Goal: Transaction & Acquisition: Purchase product/service

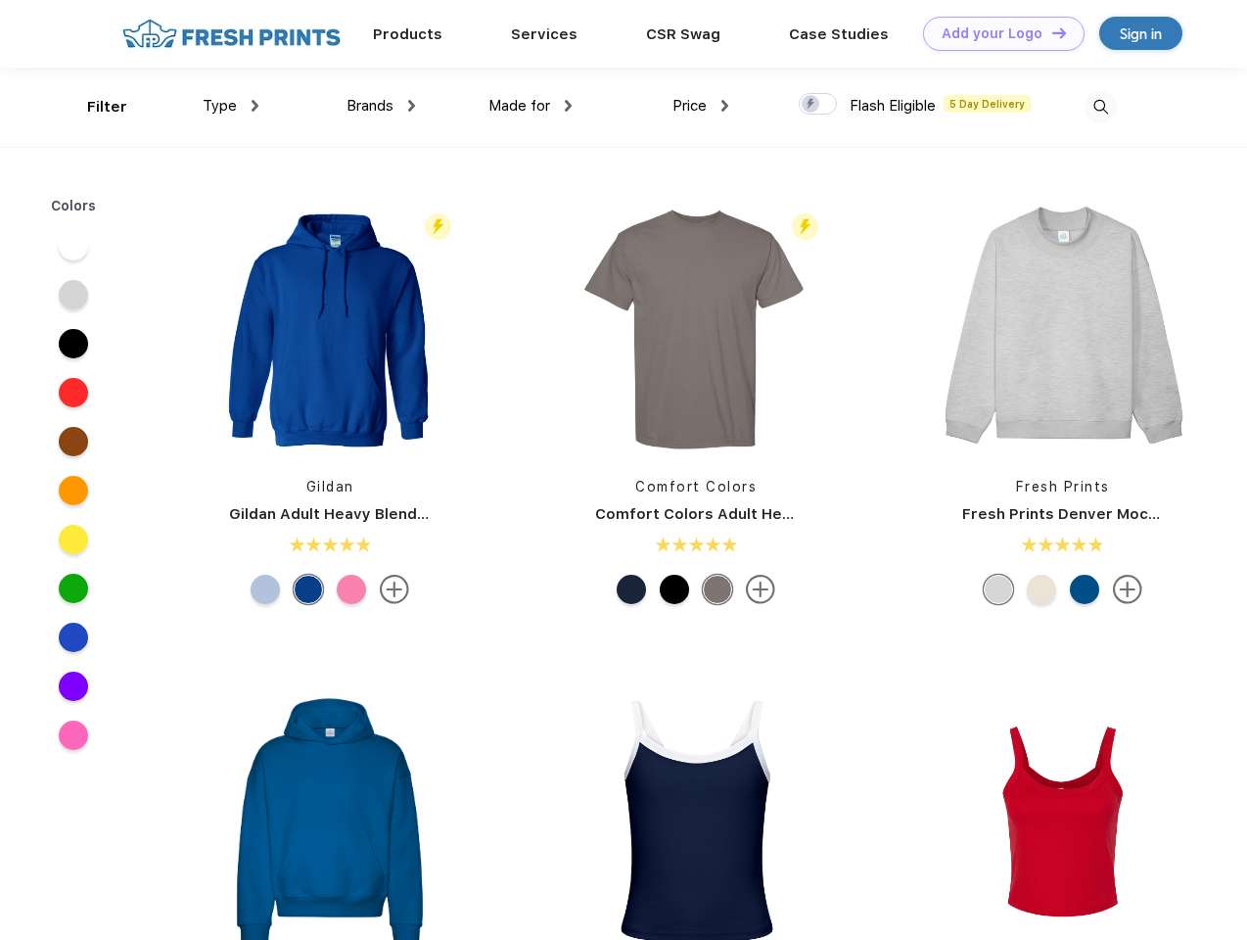
scroll to position [1, 0]
click at [996, 33] on link "Add your Logo Design Tool" at bounding box center [1003, 34] width 161 height 34
click at [0, 0] on div "Design Tool" at bounding box center [0, 0] width 0 height 0
click at [1050, 32] on link "Add your Logo Design Tool" at bounding box center [1003, 34] width 161 height 34
click at [94, 107] on div "Filter" at bounding box center [107, 107] width 40 height 23
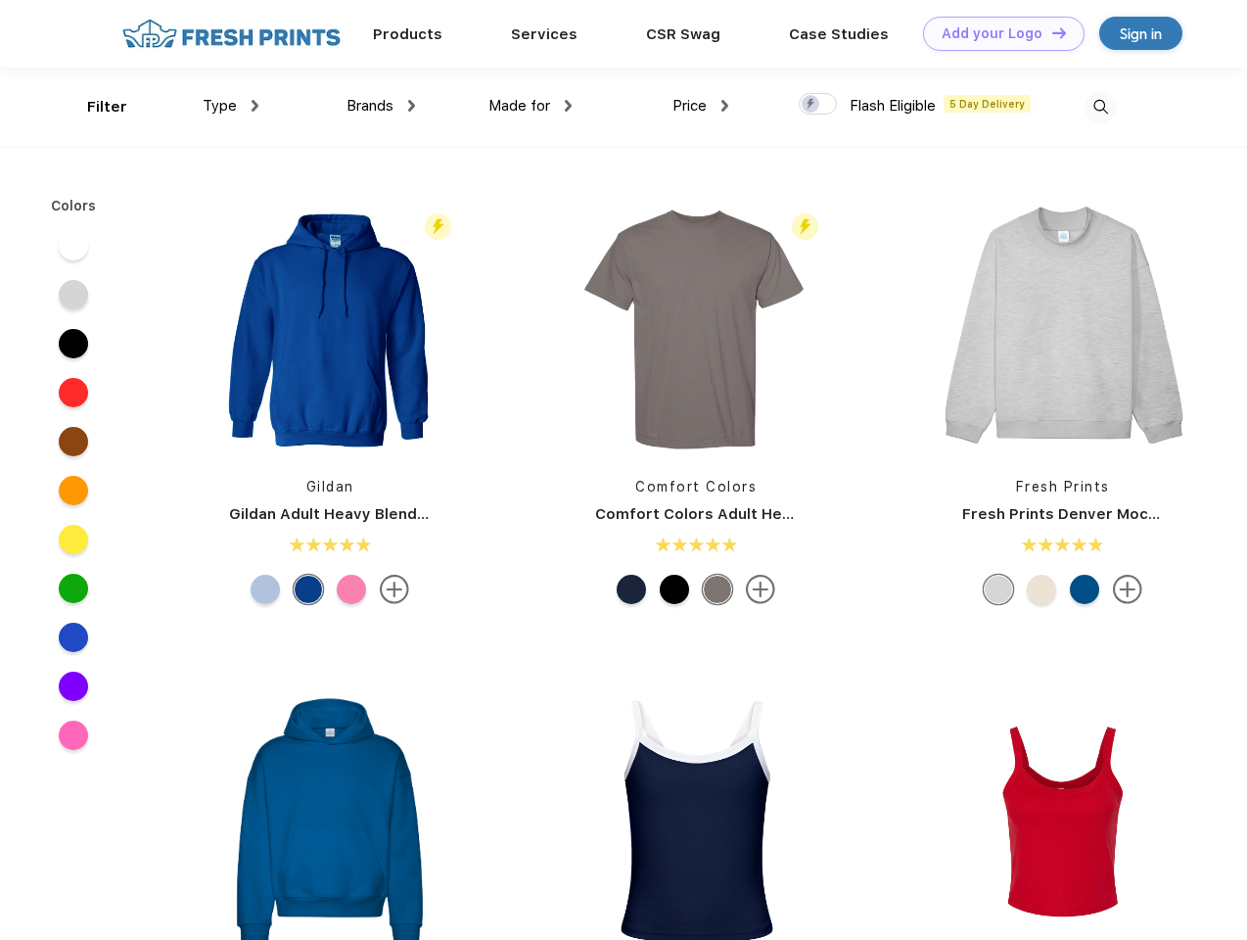
click at [231, 106] on span "Type" at bounding box center [220, 106] width 34 height 18
click at [381, 106] on span "Brands" at bounding box center [369, 106] width 47 height 18
click at [530, 106] on span "Made for" at bounding box center [519, 106] width 62 height 18
click at [701, 106] on span "Price" at bounding box center [689, 106] width 34 height 18
click at [818, 105] on div at bounding box center [818, 104] width 38 height 22
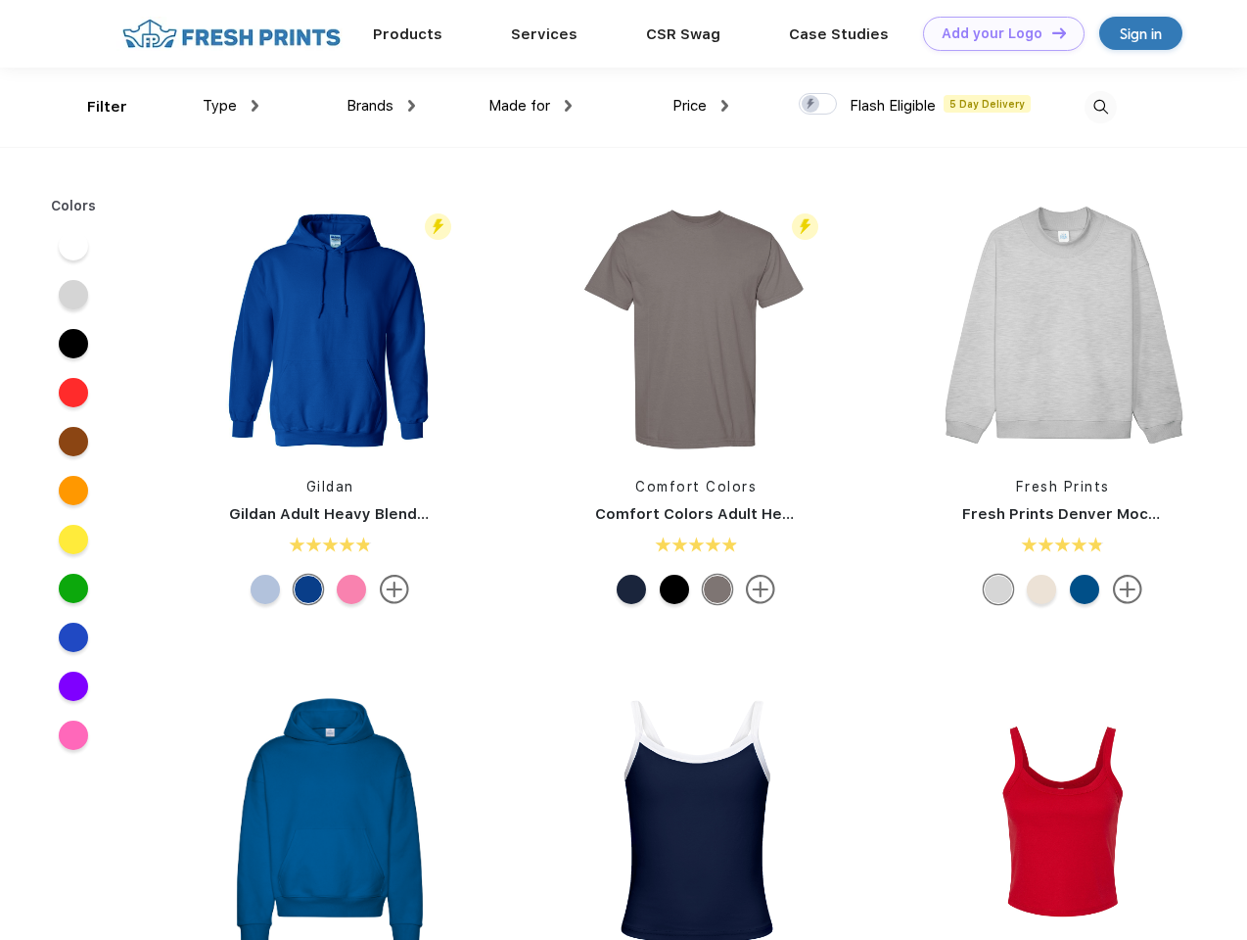
click at [811, 105] on input "checkbox" at bounding box center [805, 98] width 13 height 13
click at [1100, 107] on img at bounding box center [1100, 107] width 32 height 32
